Goal: Check status: Check status

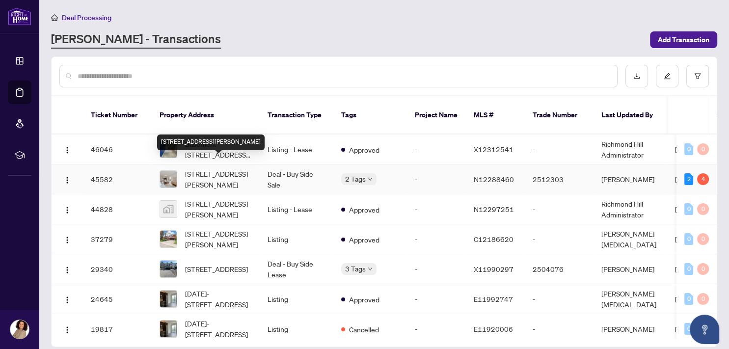
click at [228, 172] on span "[STREET_ADDRESS][PERSON_NAME]" at bounding box center [218, 179] width 67 height 22
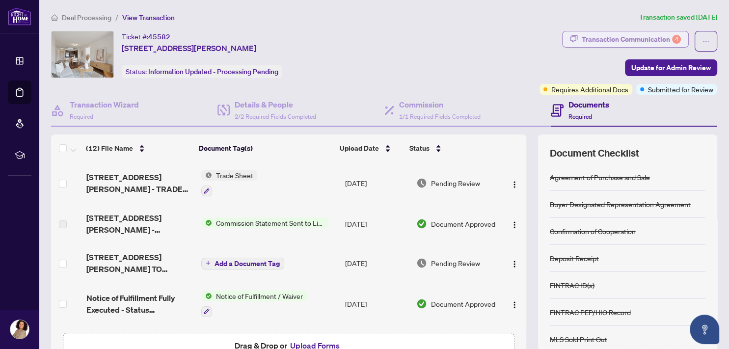
click at [602, 39] on div "Transaction Communication 4" at bounding box center [631, 39] width 99 height 16
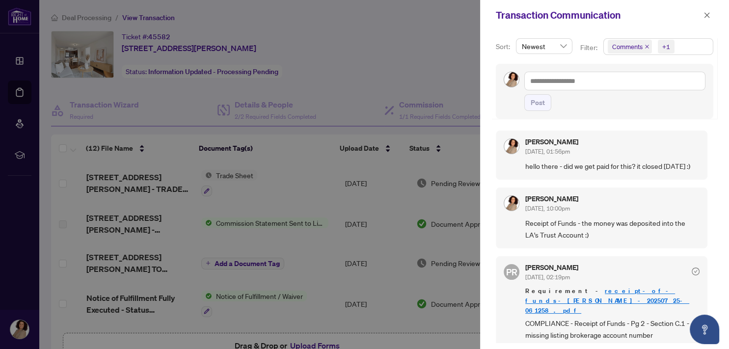
click at [390, 43] on div at bounding box center [364, 174] width 729 height 349
click at [708, 17] on icon "close" at bounding box center [707, 14] width 5 height 5
